Goal: Transaction & Acquisition: Purchase product/service

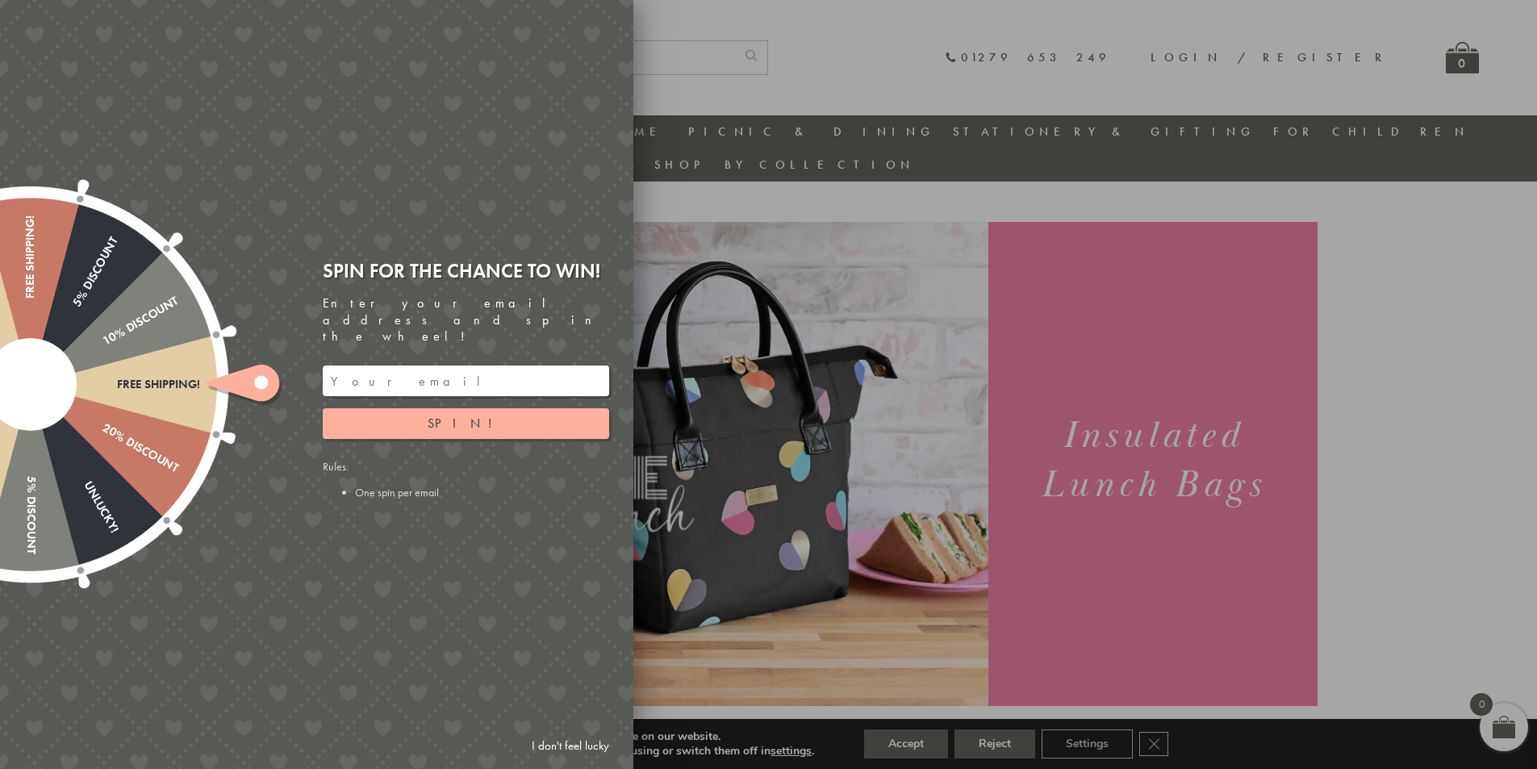
click at [394, 366] on input "email" at bounding box center [466, 381] width 286 height 31
click at [396, 408] on button "Spin!" at bounding box center [466, 423] width 286 height 31
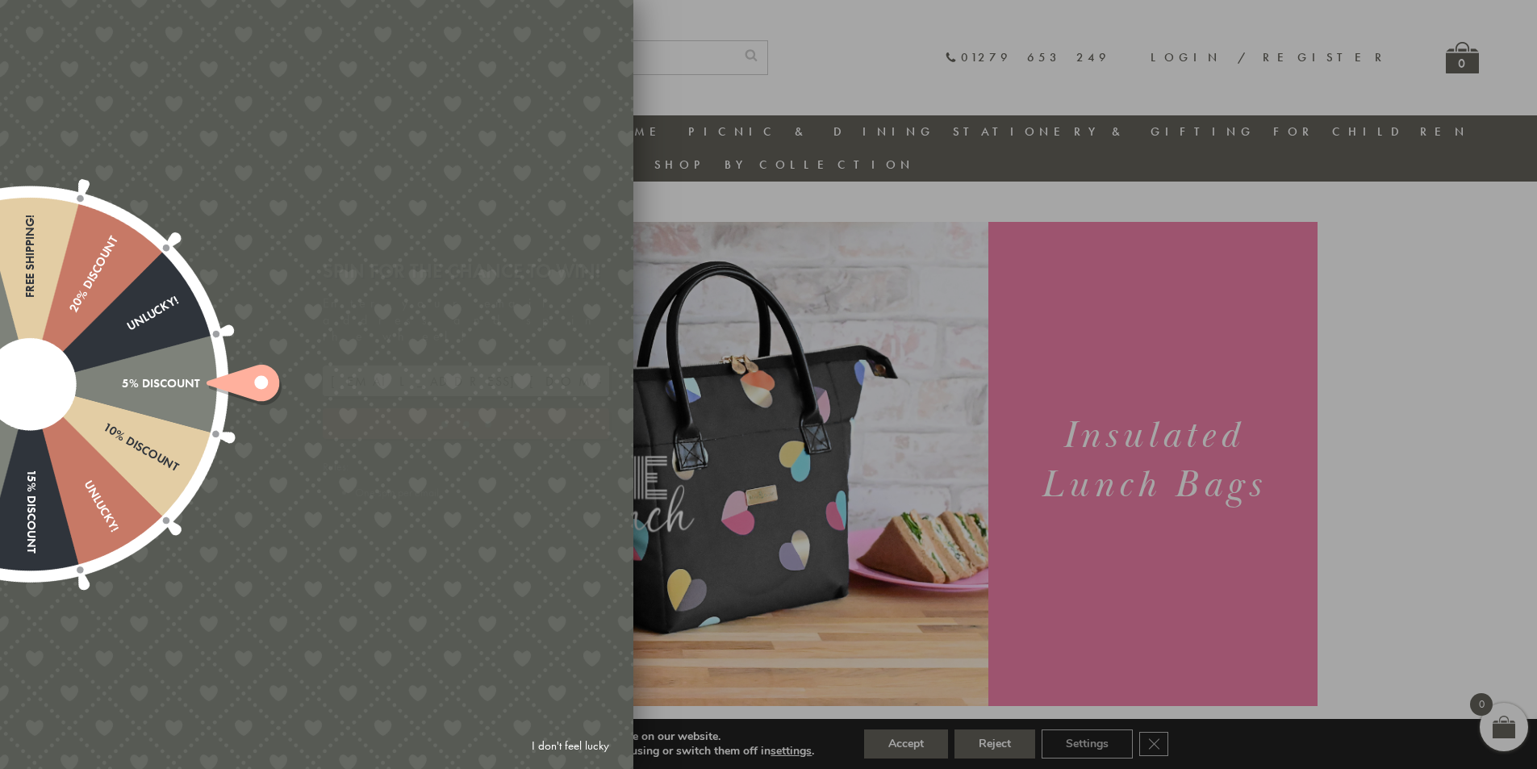
type input "886PH4TT"
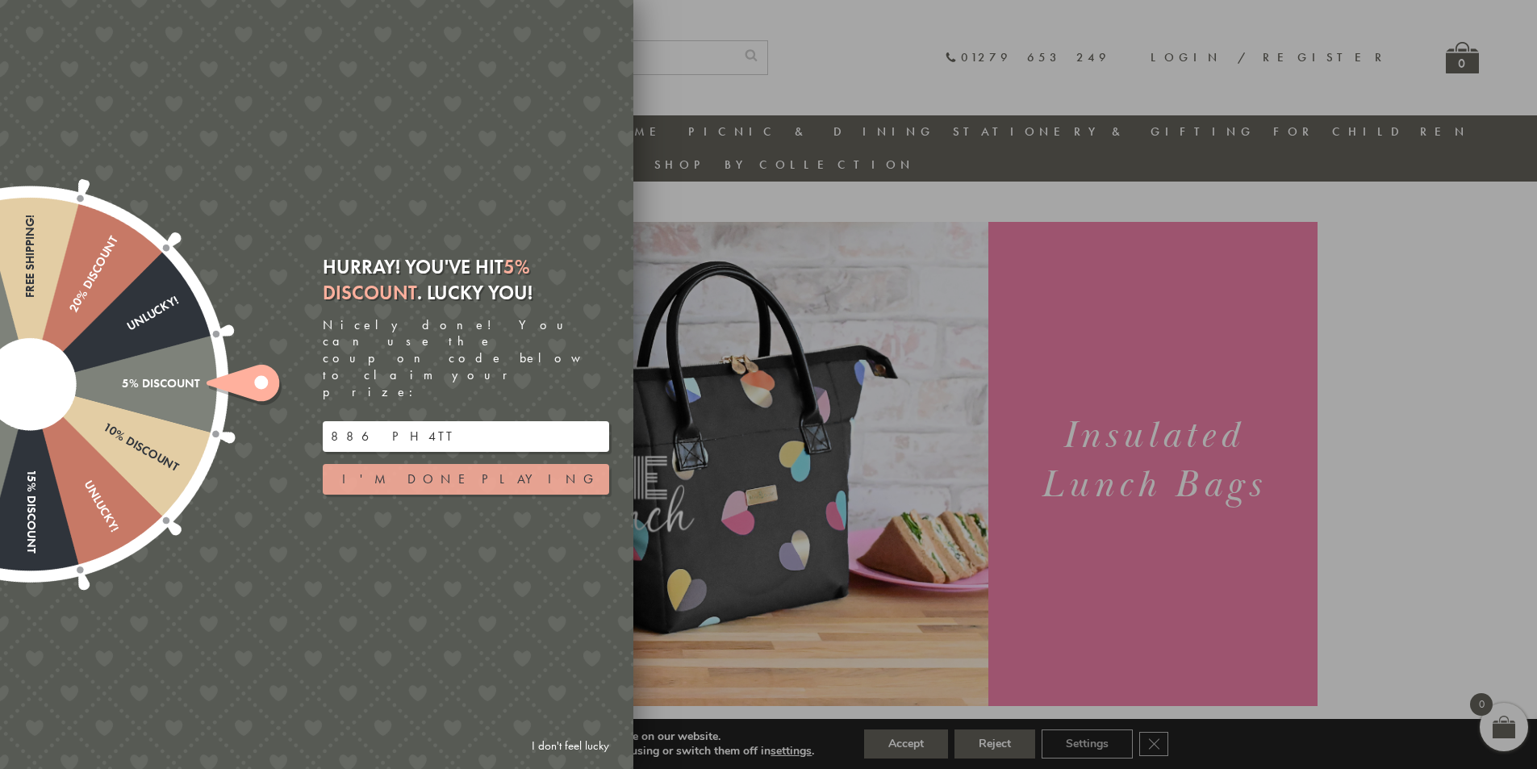
click at [374, 464] on button "I'm done playing" at bounding box center [466, 479] width 286 height 31
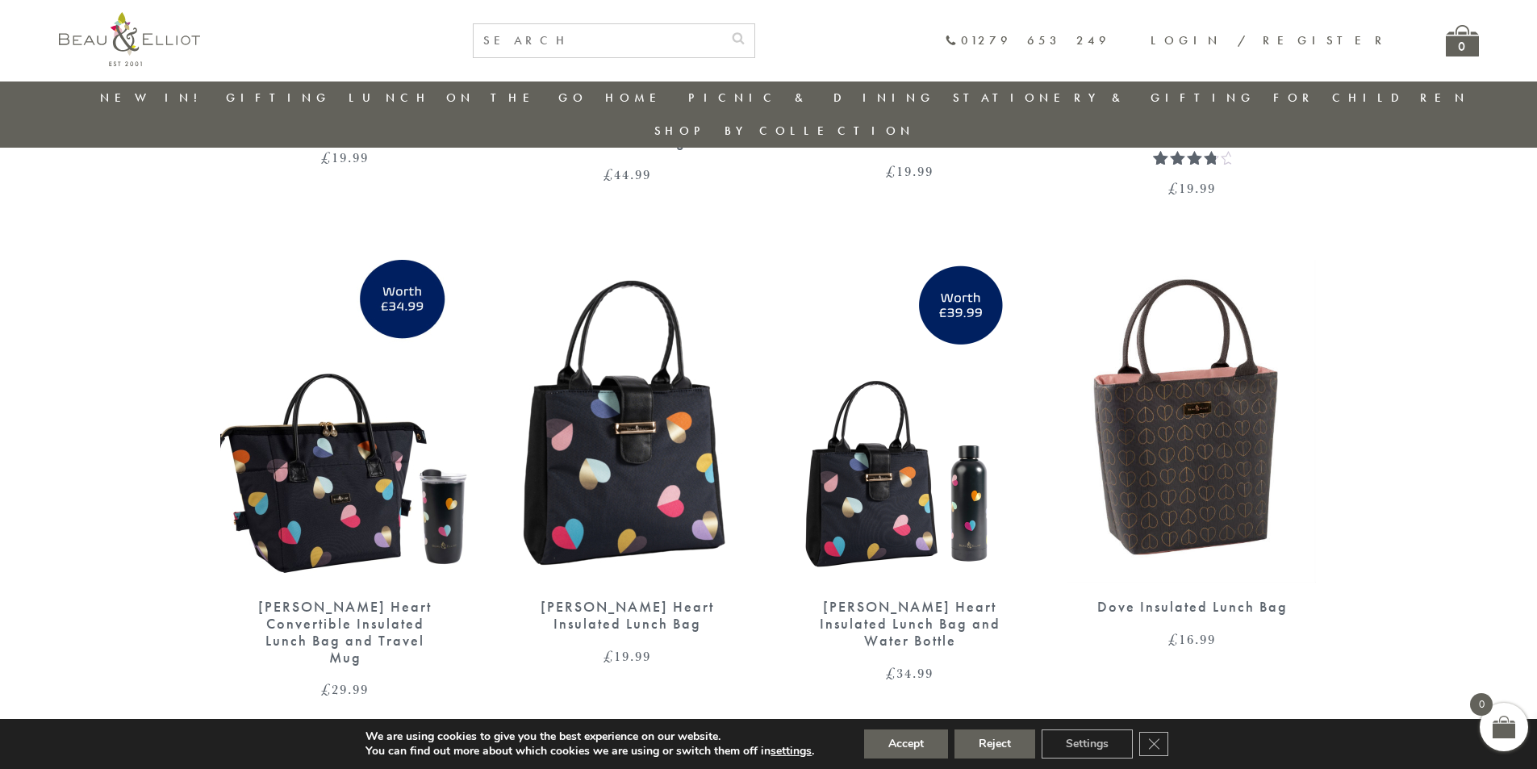
scroll to position [2467, 0]
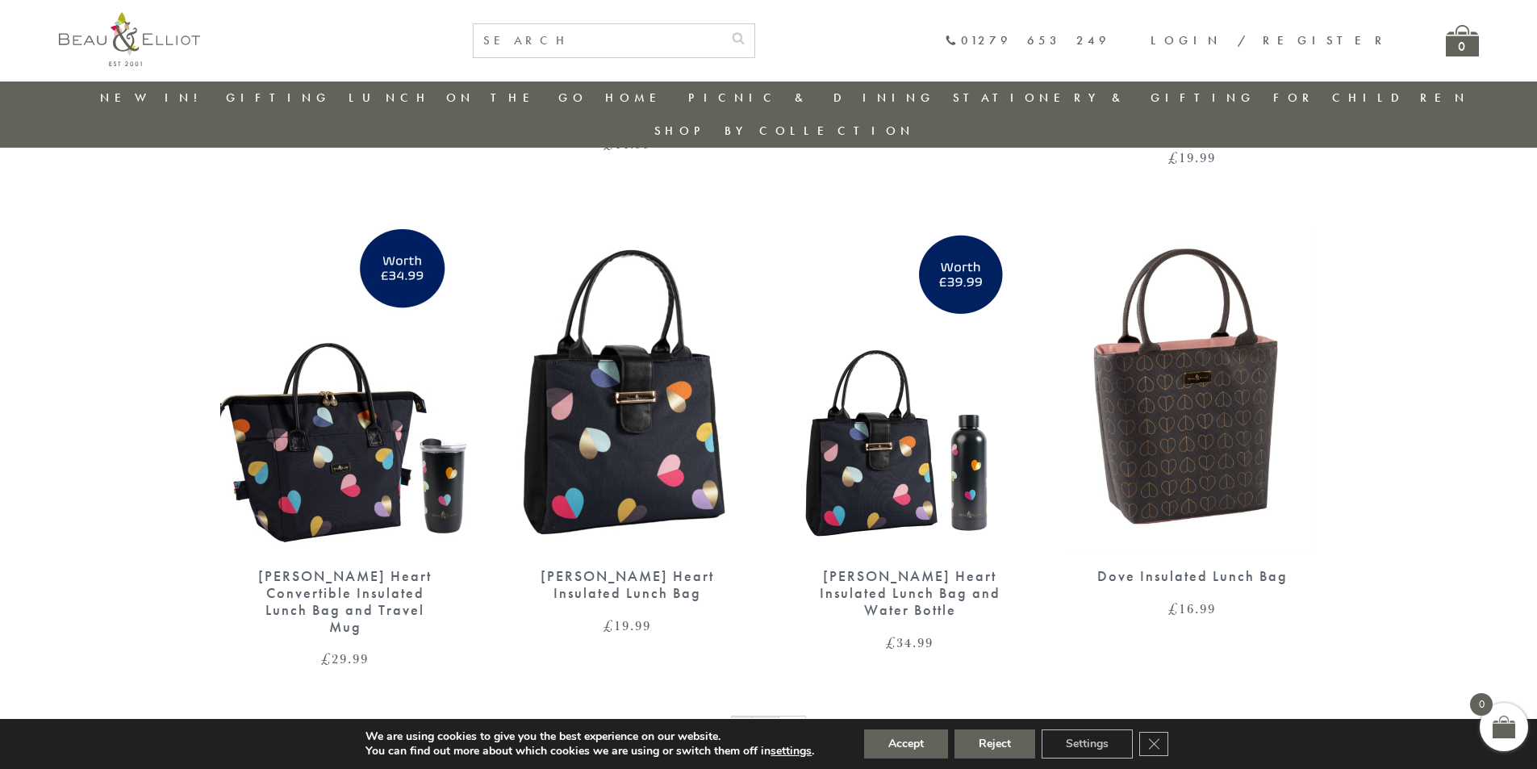
click at [764, 717] on link "2" at bounding box center [765, 730] width 27 height 26
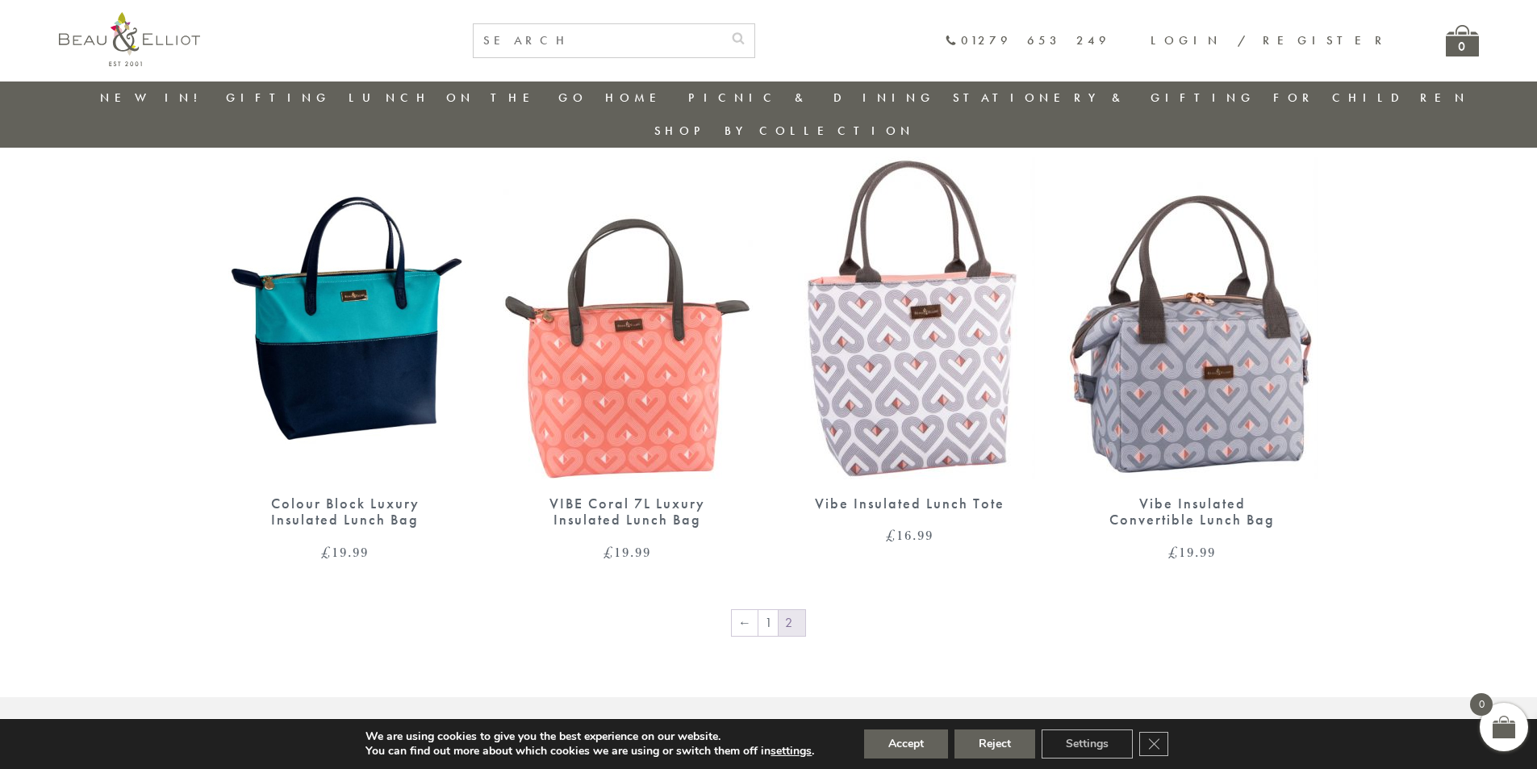
scroll to position [1257, 0]
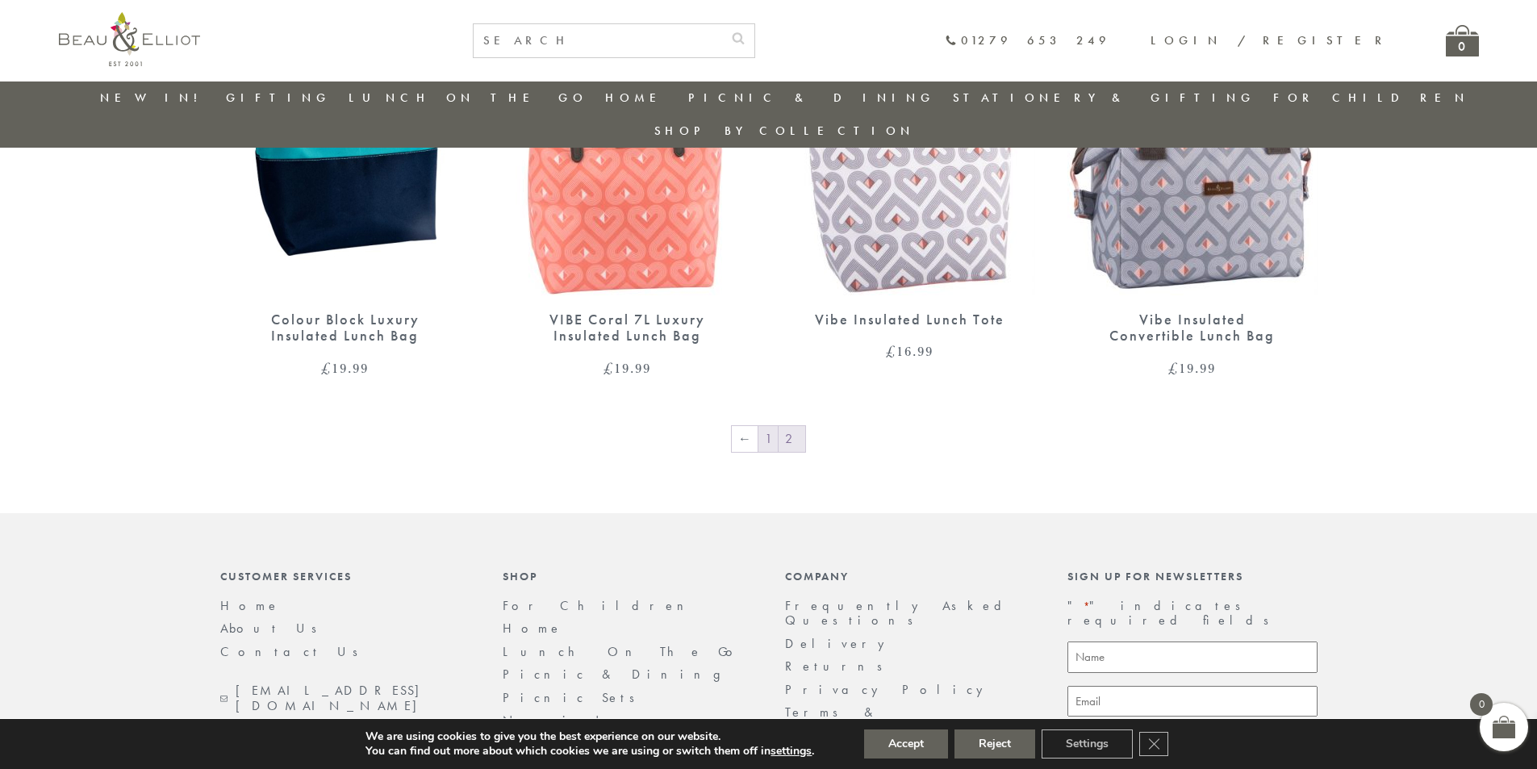
click at [764, 426] on link "1" at bounding box center [767, 439] width 19 height 26
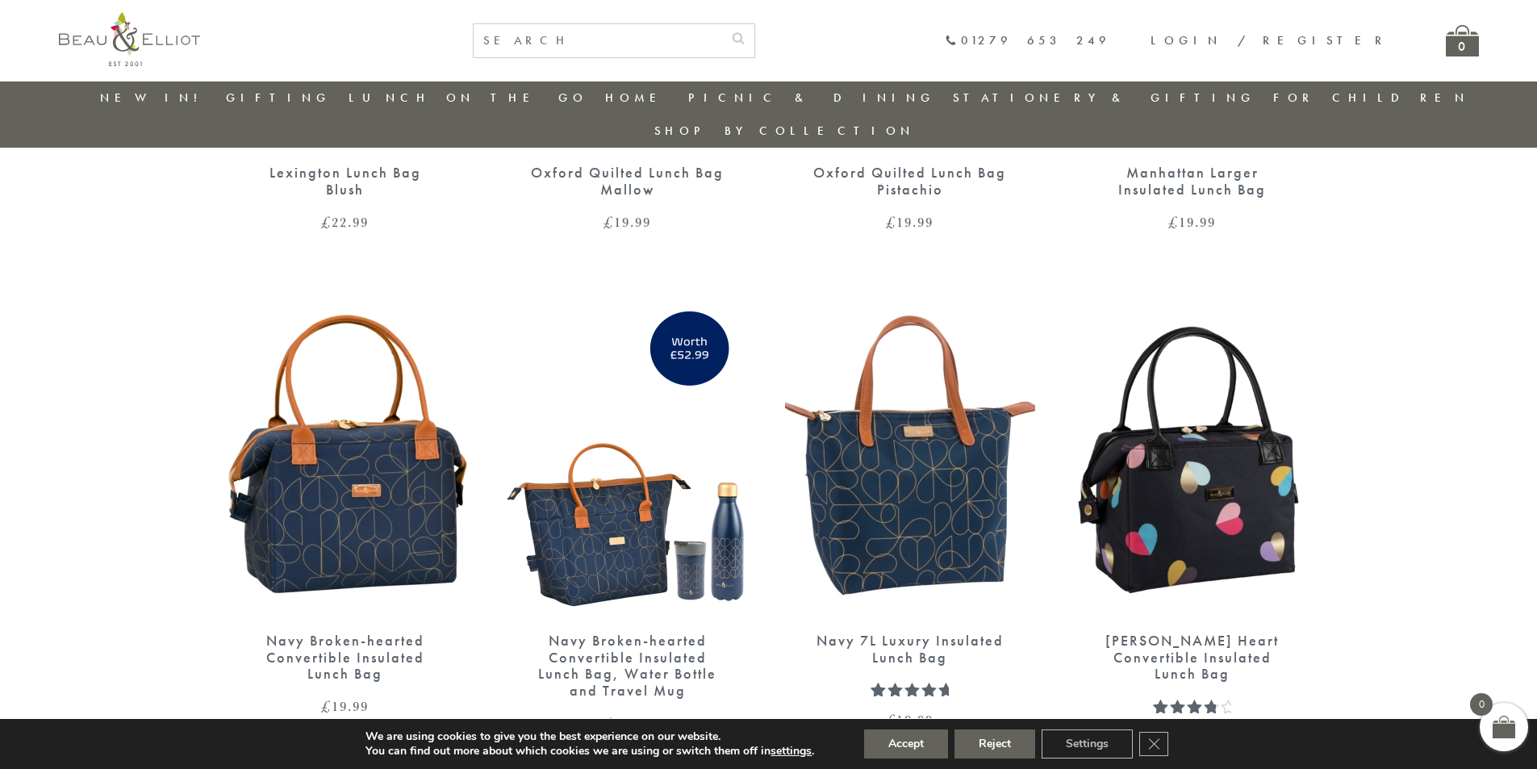
scroll to position [1903, 0]
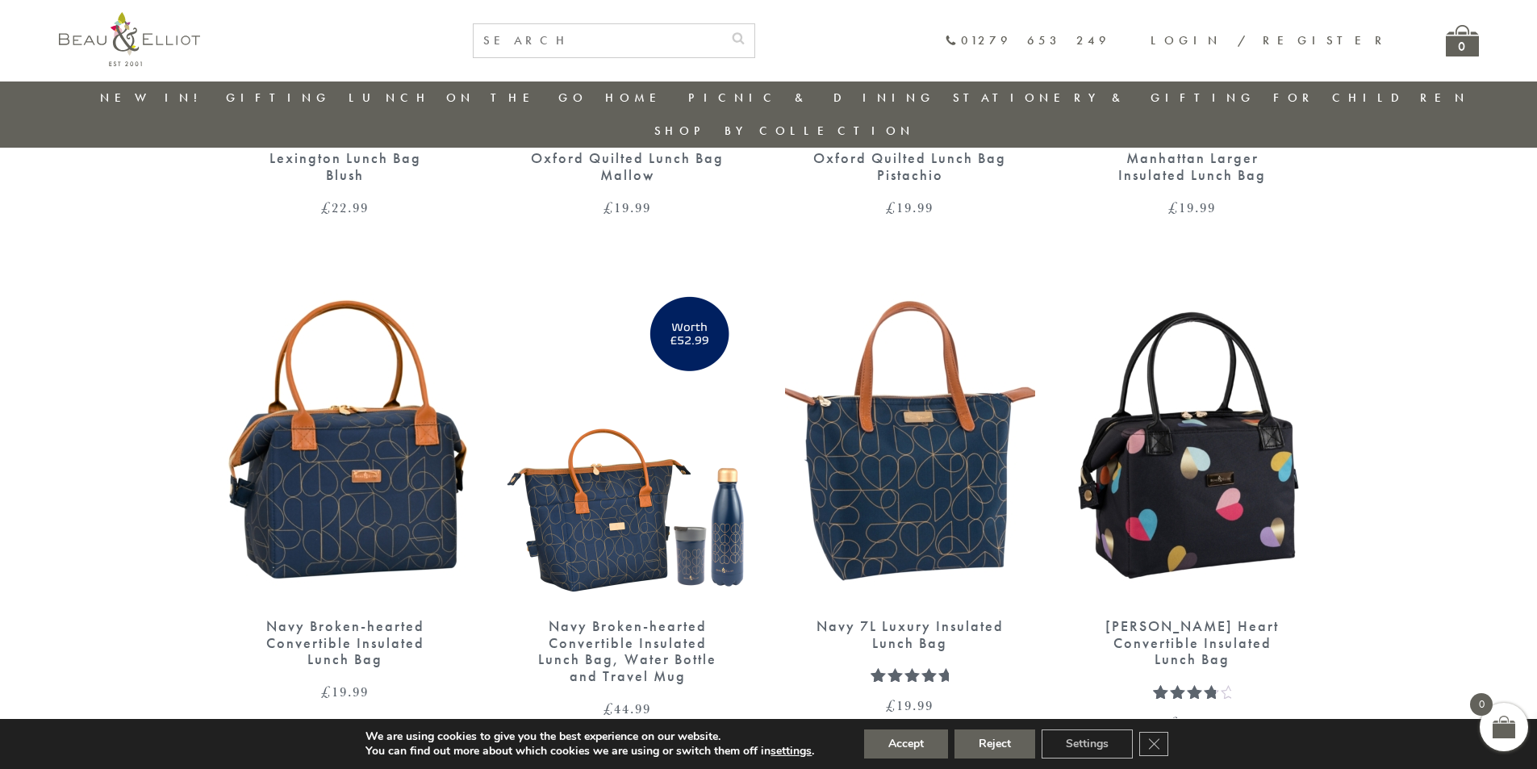
click at [311, 428] on img at bounding box center [345, 440] width 250 height 323
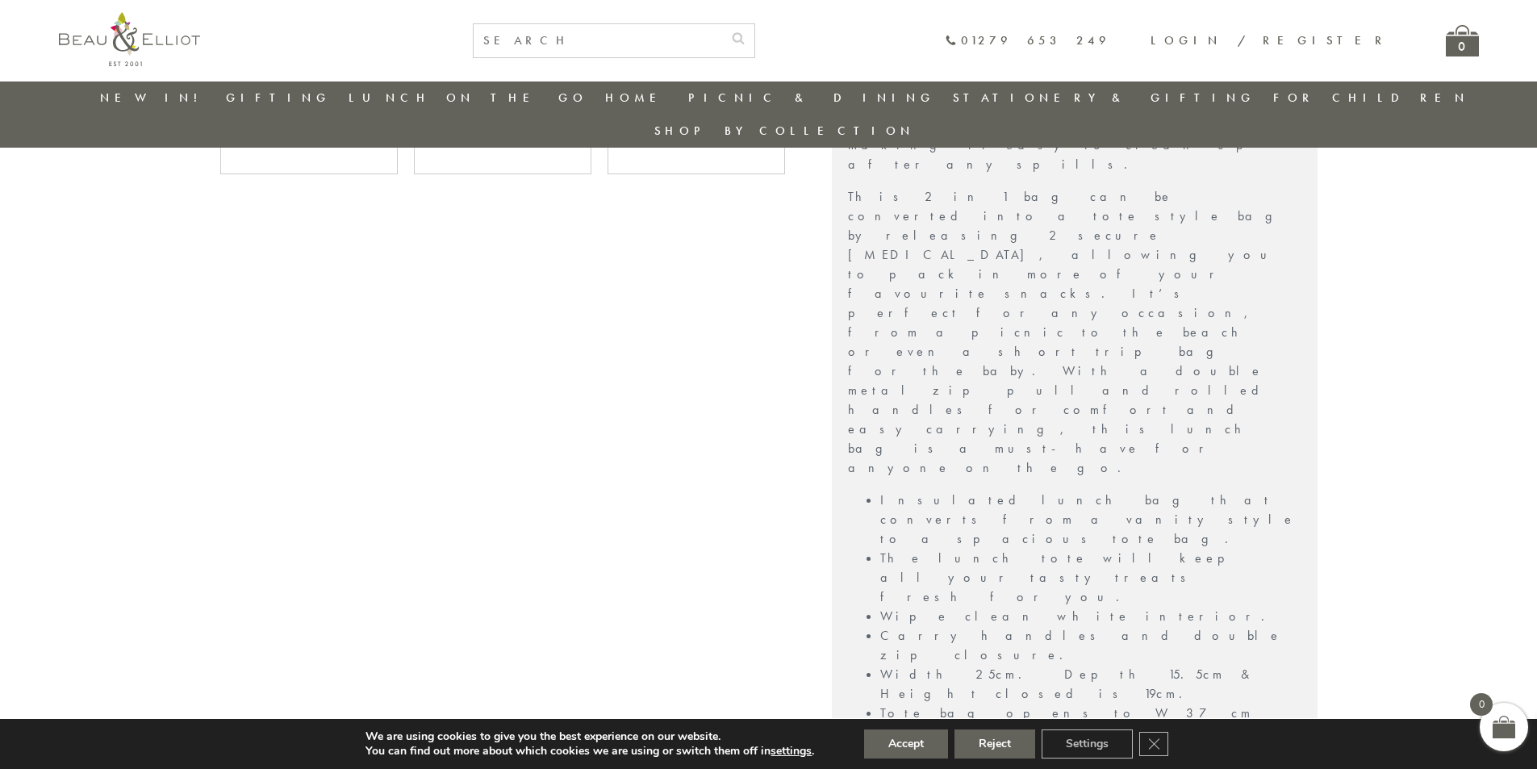
scroll to position [1177, 0]
